Goal: Task Accomplishment & Management: Use online tool/utility

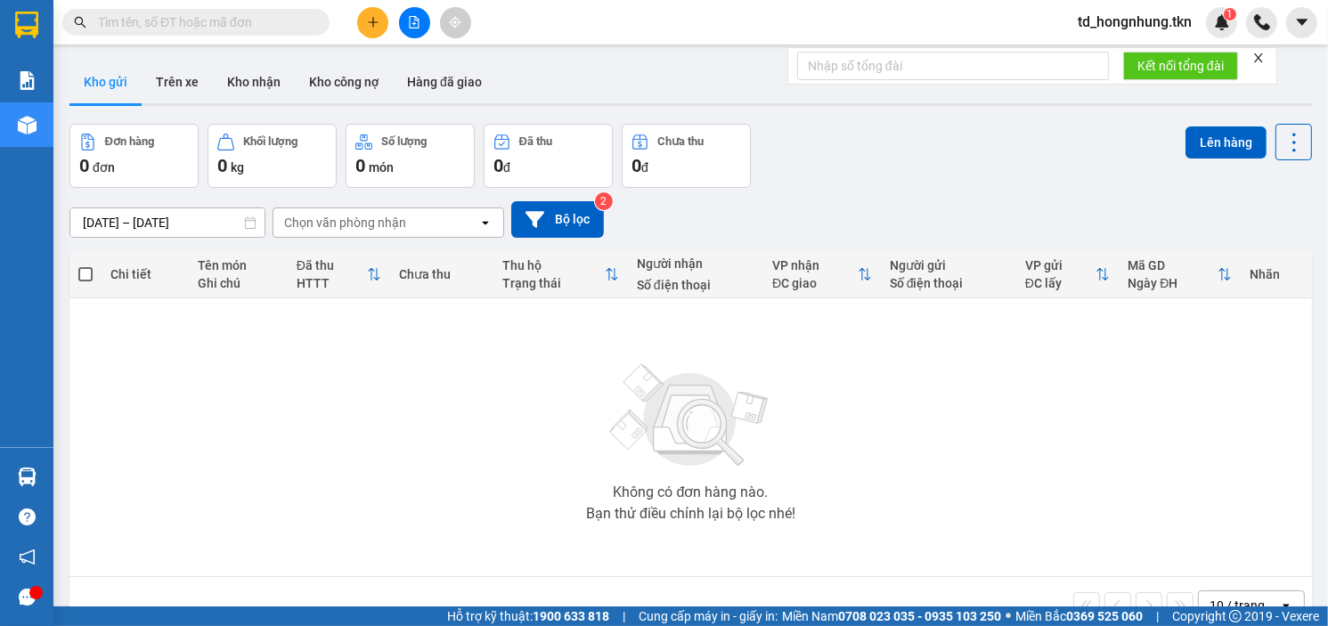
click at [268, 20] on input "text" at bounding box center [203, 22] width 210 height 20
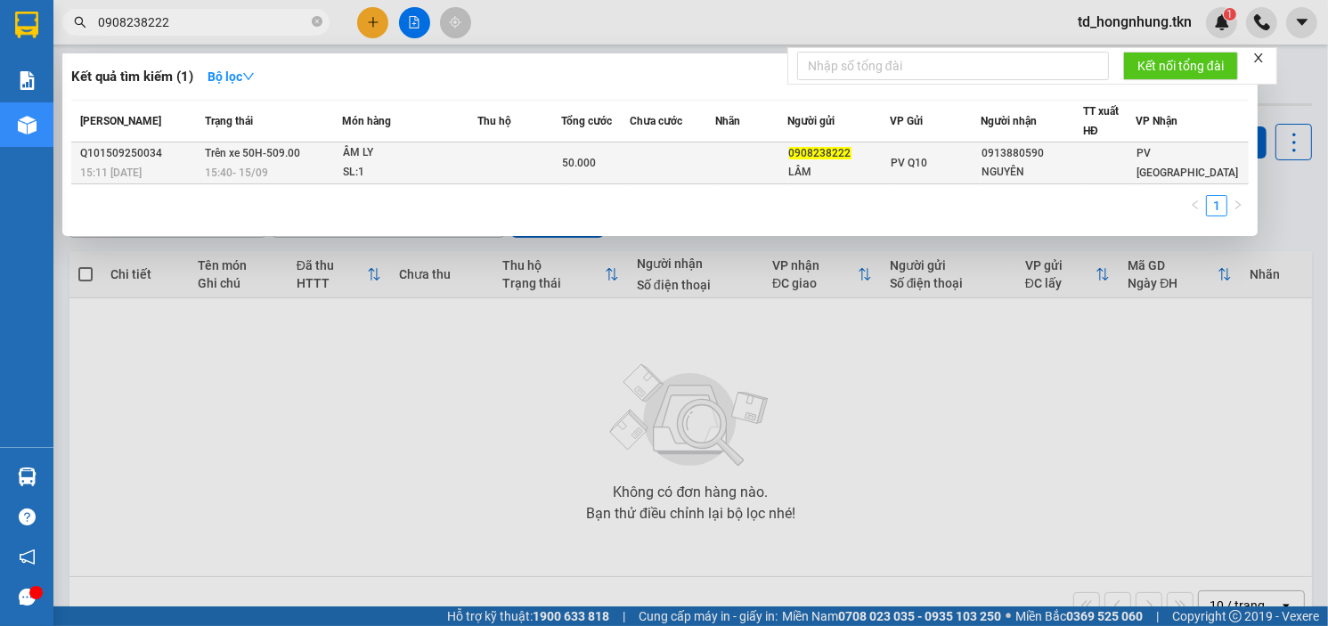
type input "0908238222"
click at [350, 163] on div "SL: 1" at bounding box center [410, 173] width 134 height 20
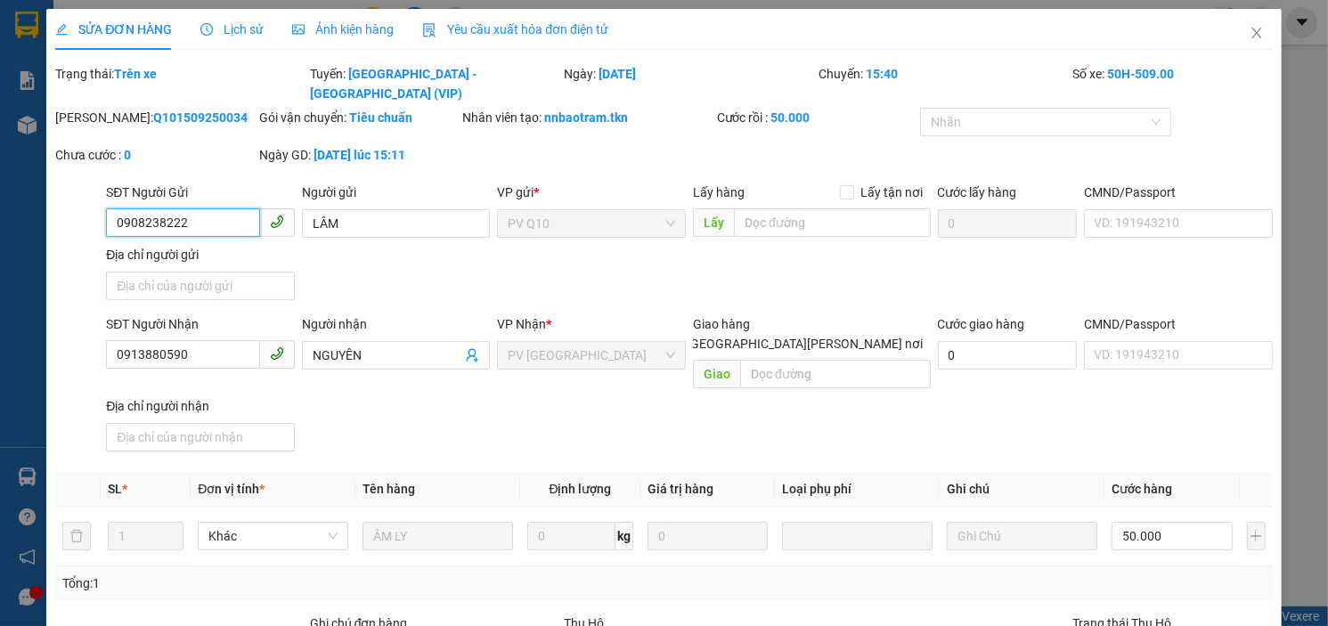
type input "0908238222"
type input "LÂM"
type input "0913880590"
type input "NGUYÊN"
type input "50.000"
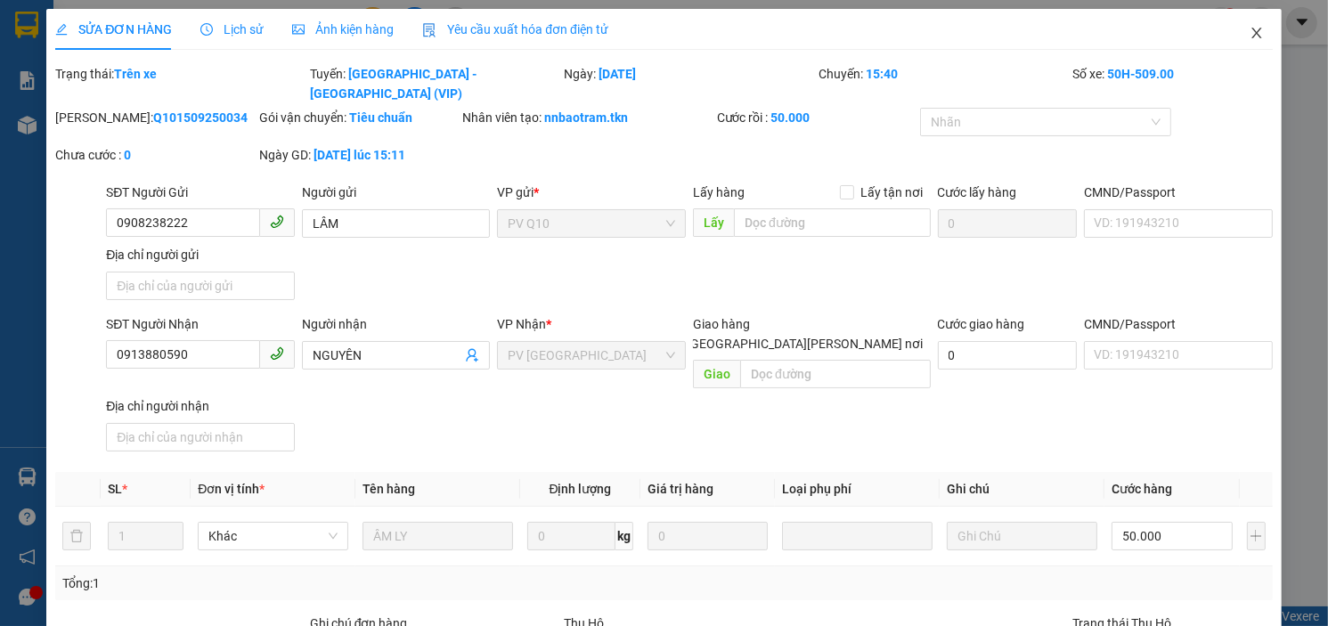
click at [1250, 35] on icon "close" at bounding box center [1257, 33] width 14 height 14
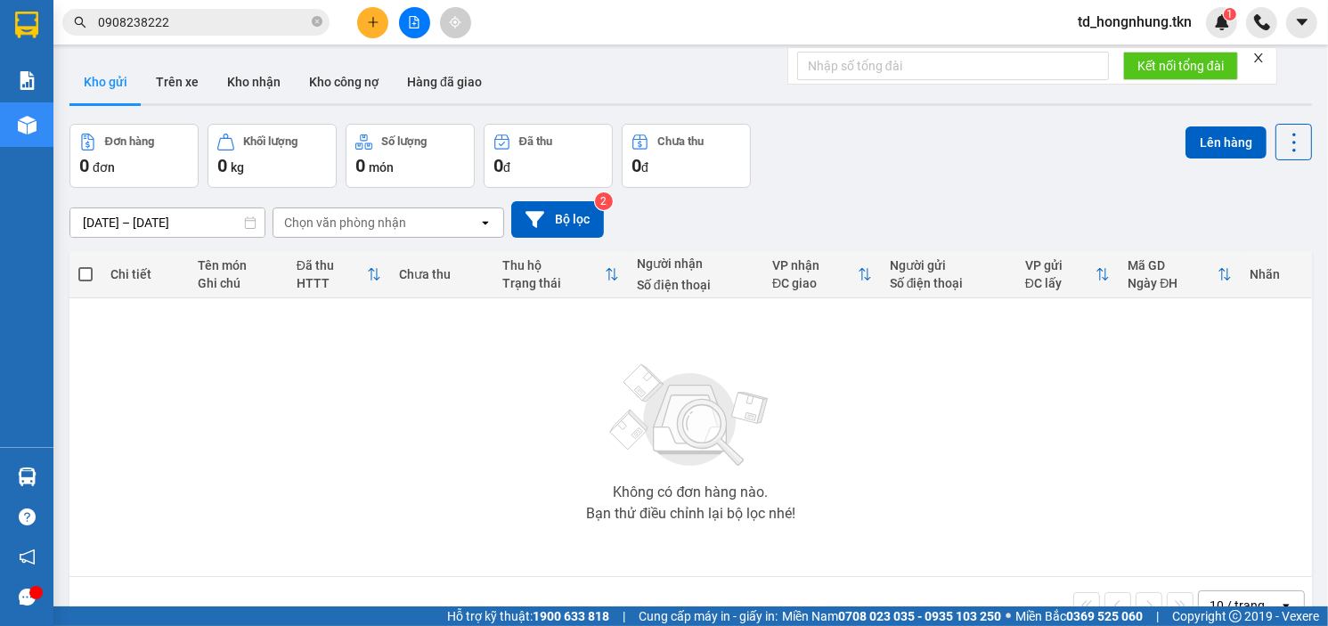
click at [187, 14] on input "0908238222" at bounding box center [203, 22] width 210 height 20
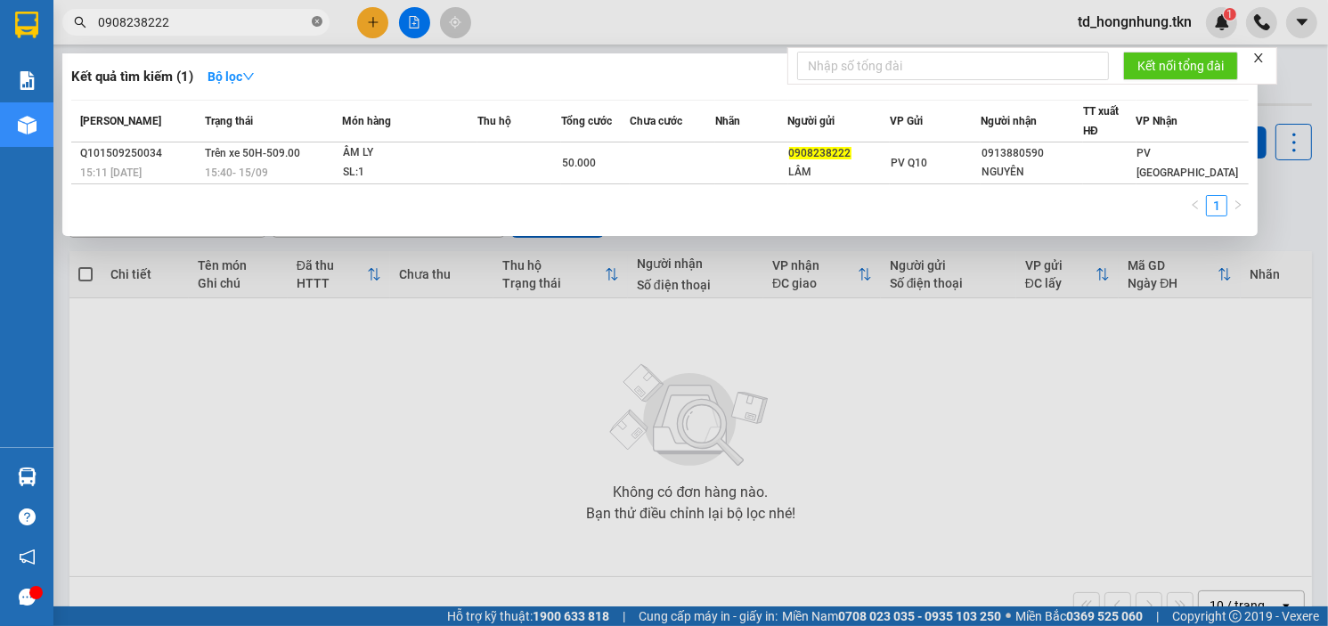
click at [314, 22] on icon "close-circle" at bounding box center [317, 21] width 11 height 11
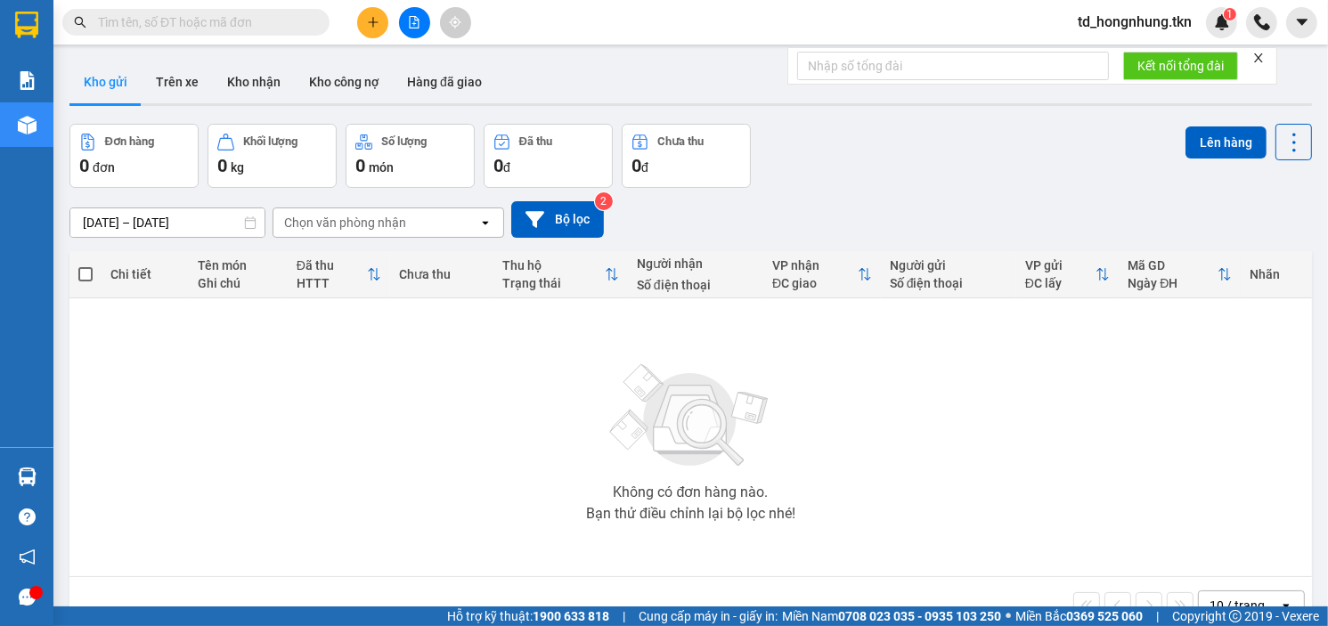
click at [199, 16] on input "text" at bounding box center [203, 22] width 210 height 20
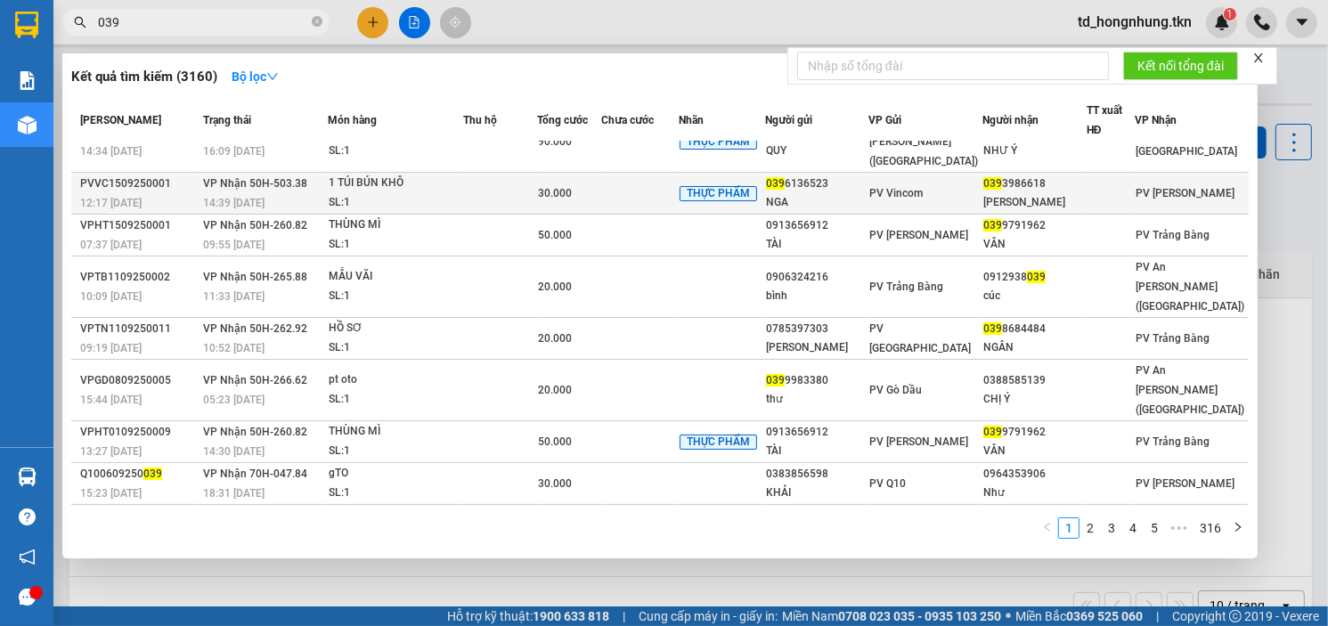
scroll to position [48, 0]
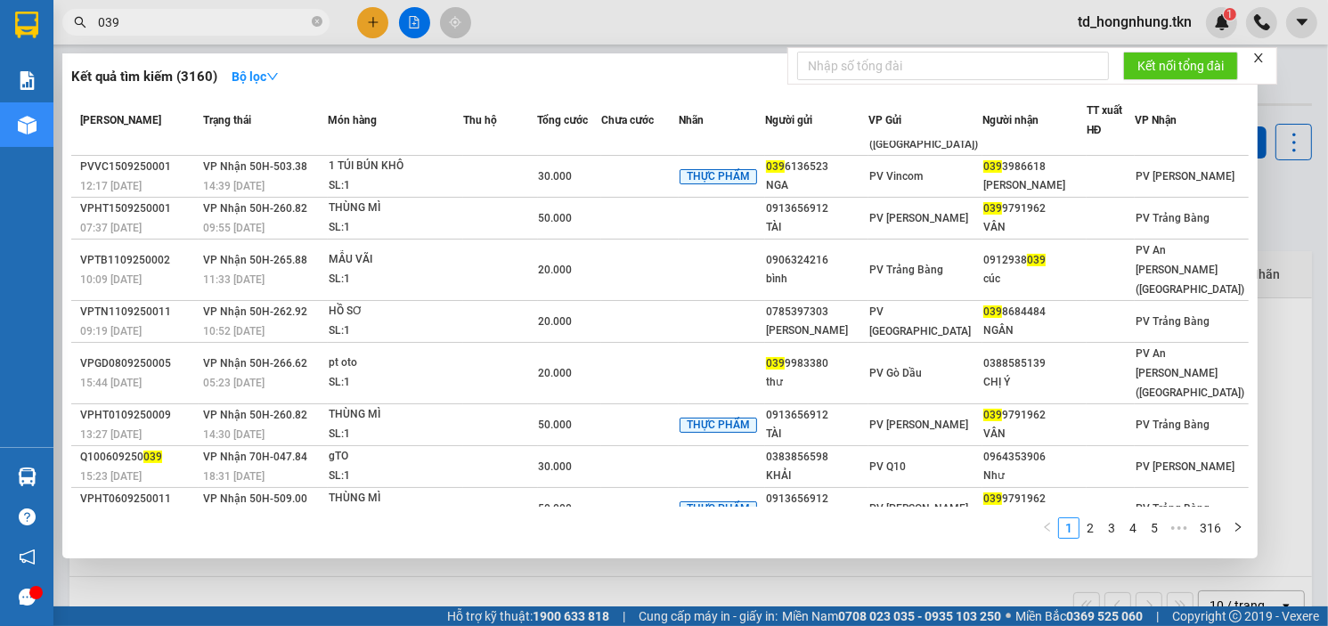
type input "039"
